Goal: Contribute content: Contribute content

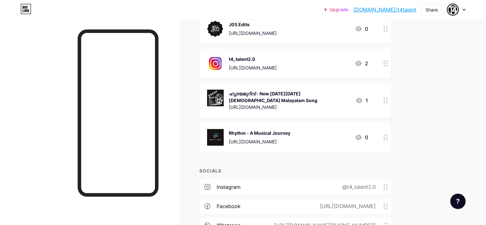
scroll to position [192, 0]
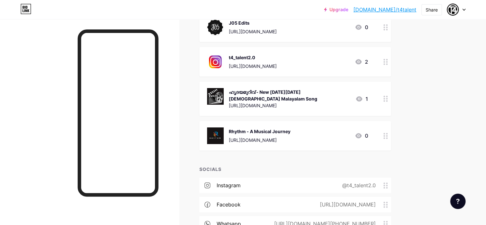
click at [347, 135] on div "Rhythm - A Musical Journey [URL][DOMAIN_NAME] 0" at bounding box center [287, 135] width 161 height 17
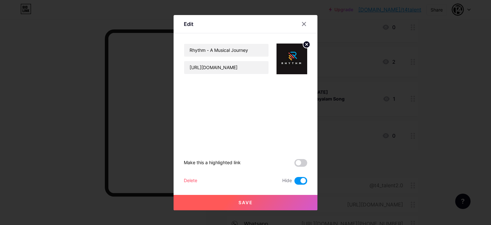
click at [191, 179] on div "Delete" at bounding box center [190, 181] width 13 height 8
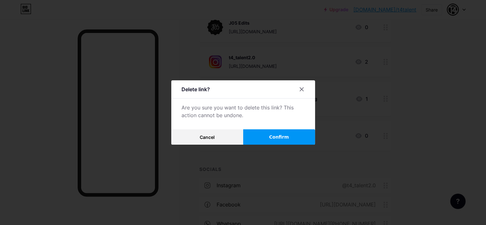
click at [268, 135] on button "Confirm" at bounding box center [279, 136] width 72 height 15
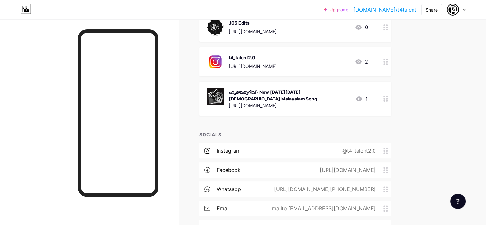
click at [350, 99] on div "ഹൃദയമുറിവ് - New [DATE][DATE] [DEMOGRAPHIC_DATA] Malayalam Song" at bounding box center [290, 95] width 122 height 13
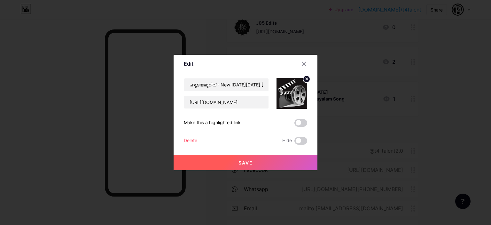
click at [295, 98] on img at bounding box center [292, 93] width 31 height 31
click at [306, 79] on icon at bounding box center [307, 79] width 2 height 2
click at [293, 94] on rect at bounding box center [295, 93] width 5 height 3
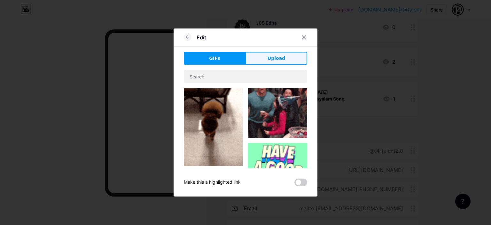
click at [280, 59] on span "Upload" at bounding box center [277, 58] width 18 height 7
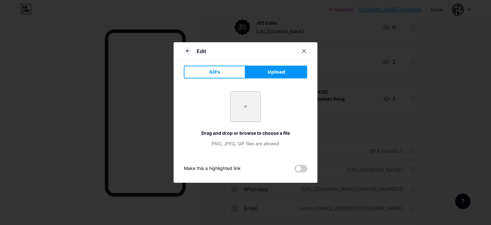
click at [245, 107] on input "file" at bounding box center [246, 106] width 30 height 30
type input "C:\fakepath\WhatsApp Image [DATE] 5.09.56 PM.jpeg"
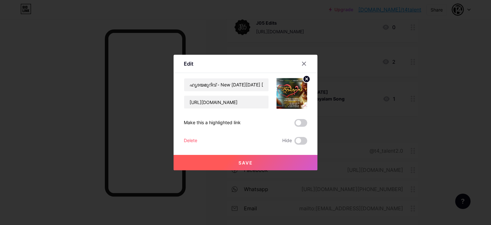
click at [261, 159] on button "Save" at bounding box center [246, 162] width 144 height 15
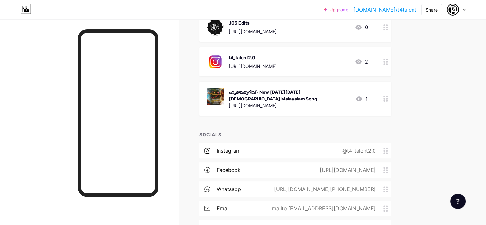
click at [338, 96] on div "ഹൃദയമുറിവ് - New [DATE][DATE] [DEMOGRAPHIC_DATA] Malayalam Song" at bounding box center [290, 95] width 122 height 13
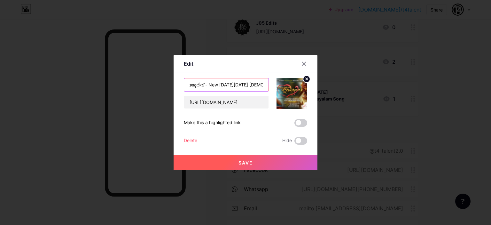
scroll to position [0, 56]
drag, startPoint x: 224, startPoint y: 84, endPoint x: 207, endPoint y: 87, distance: 17.8
click at [207, 87] on input "ഹൃദയമുറിവ് - New [DATE][DATE] [DEMOGRAPHIC_DATA] Malayalam Song" at bounding box center [226, 84] width 84 height 13
type input "ഹൃദയമുറിവ് - [DEMOGRAPHIC_DATA] Malayalam Song"
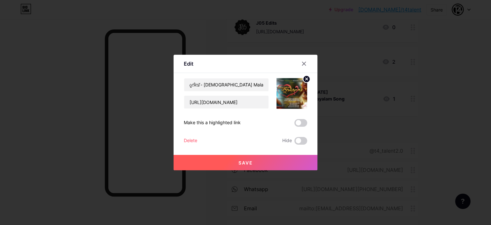
scroll to position [0, 0]
click at [271, 161] on button "Save" at bounding box center [246, 162] width 144 height 15
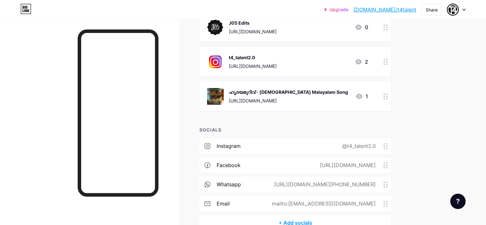
click at [358, 96] on div "ഹൃദയമുറിവ് - [DEMOGRAPHIC_DATA] Malayalam Song [URL][DOMAIN_NAME] 1" at bounding box center [287, 96] width 161 height 17
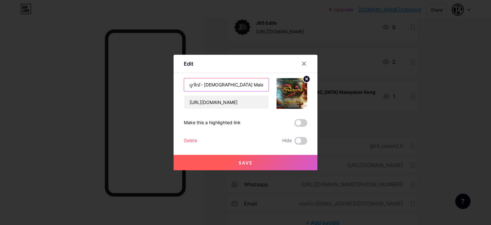
scroll to position [0, 18]
click at [248, 85] on input "ഹൃദയമുറിവ് - [DEMOGRAPHIC_DATA] Malayalam Song" at bounding box center [226, 84] width 84 height 13
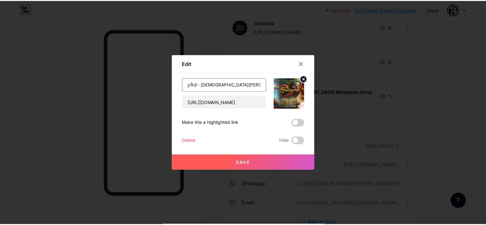
scroll to position [0, 0]
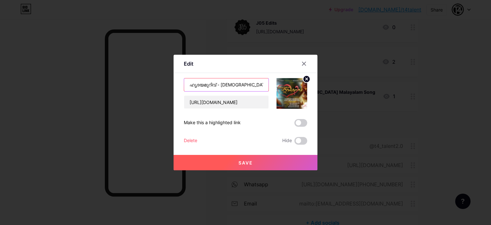
type input "ഹൃദയമുറിവ് - [DEMOGRAPHIC_DATA][PERSON_NAME]"
click at [272, 168] on button "Save" at bounding box center [246, 162] width 144 height 15
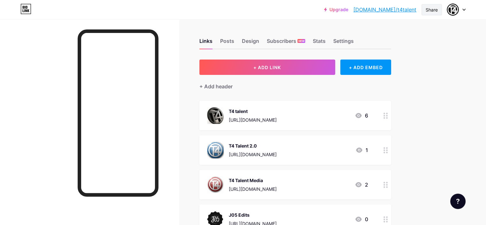
click at [435, 10] on div "Share" at bounding box center [432, 9] width 12 height 7
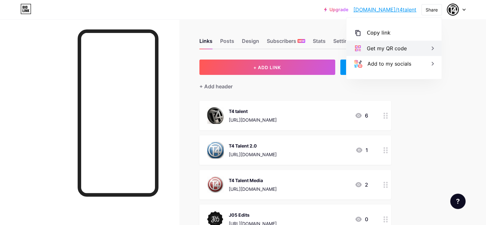
click at [418, 50] on div "Get my QR code" at bounding box center [394, 48] width 95 height 15
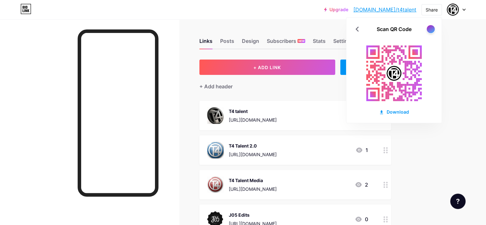
click at [430, 29] on div at bounding box center [431, 29] width 8 height 8
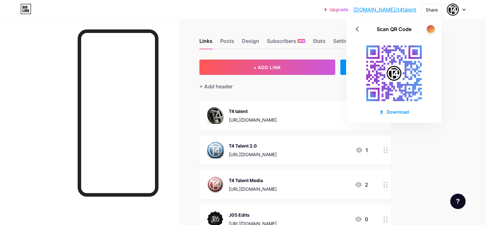
click at [430, 29] on div at bounding box center [431, 29] width 8 height 8
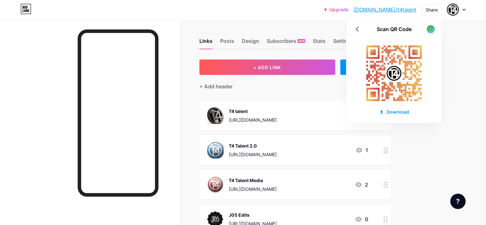
click at [430, 29] on div at bounding box center [431, 29] width 8 height 8
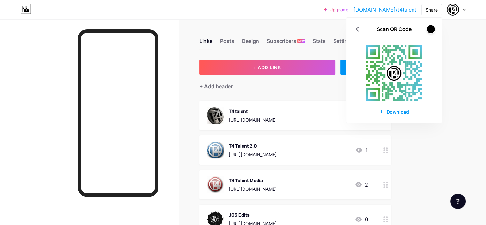
click at [430, 29] on div at bounding box center [431, 29] width 8 height 8
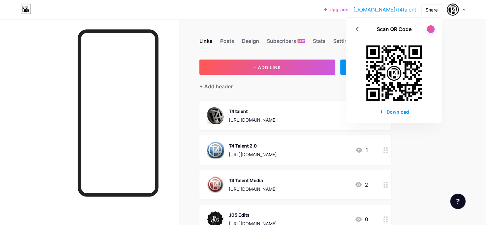
click at [394, 112] on div "Download" at bounding box center [394, 111] width 30 height 7
click at [429, 32] on div at bounding box center [431, 29] width 8 height 8
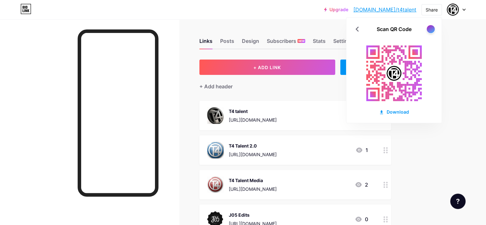
click at [429, 32] on div at bounding box center [431, 29] width 8 height 8
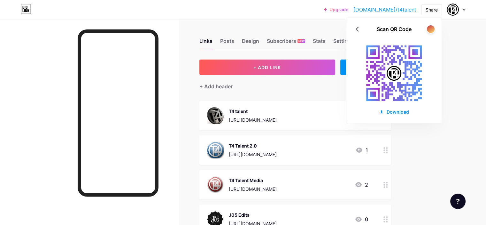
click at [464, 71] on div "Upgrade [DOMAIN_NAME]/t4tale... [DOMAIN_NAME]/t4talent Share Scan QR Code Downl…" at bounding box center [243, 227] width 486 height 454
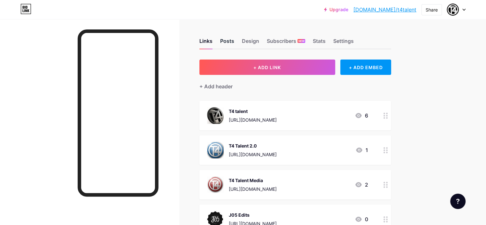
click at [234, 42] on div "Posts" at bounding box center [227, 43] width 14 height 12
click at [259, 43] on div "Design" at bounding box center [250, 43] width 17 height 12
